Goal: Navigation & Orientation: Find specific page/section

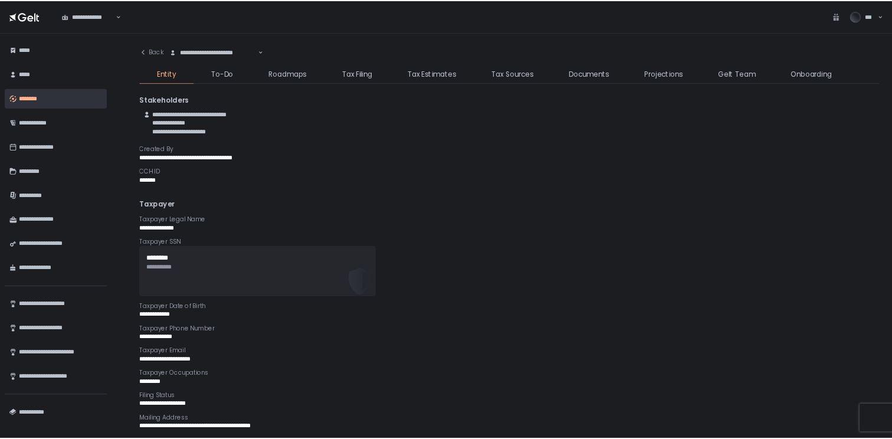
scroll to position [828, 0]
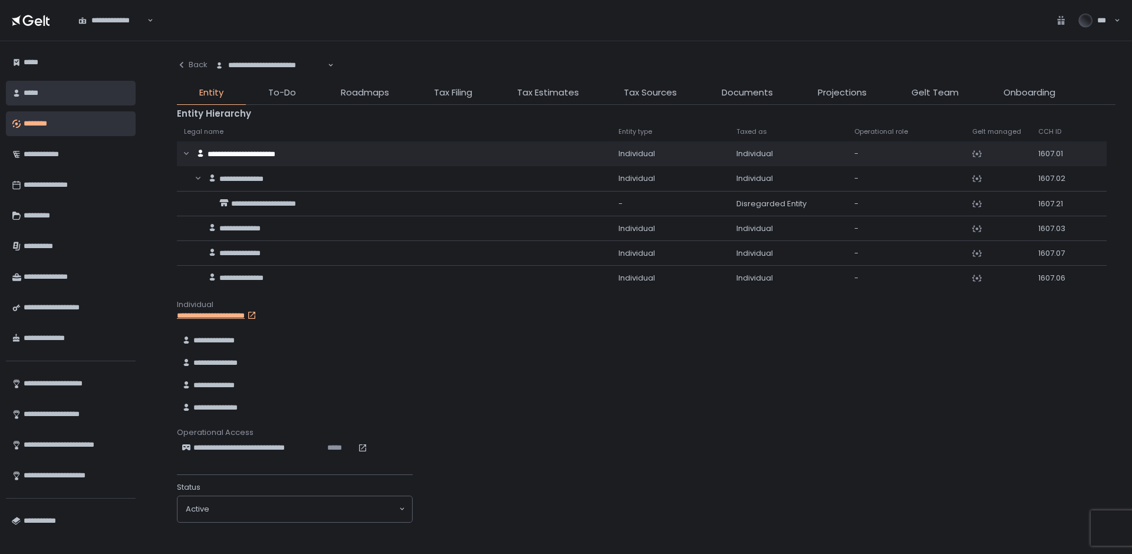
click at [81, 92] on div "*****" at bounding box center [77, 93] width 106 height 20
